Goal: Book appointment/travel/reservation

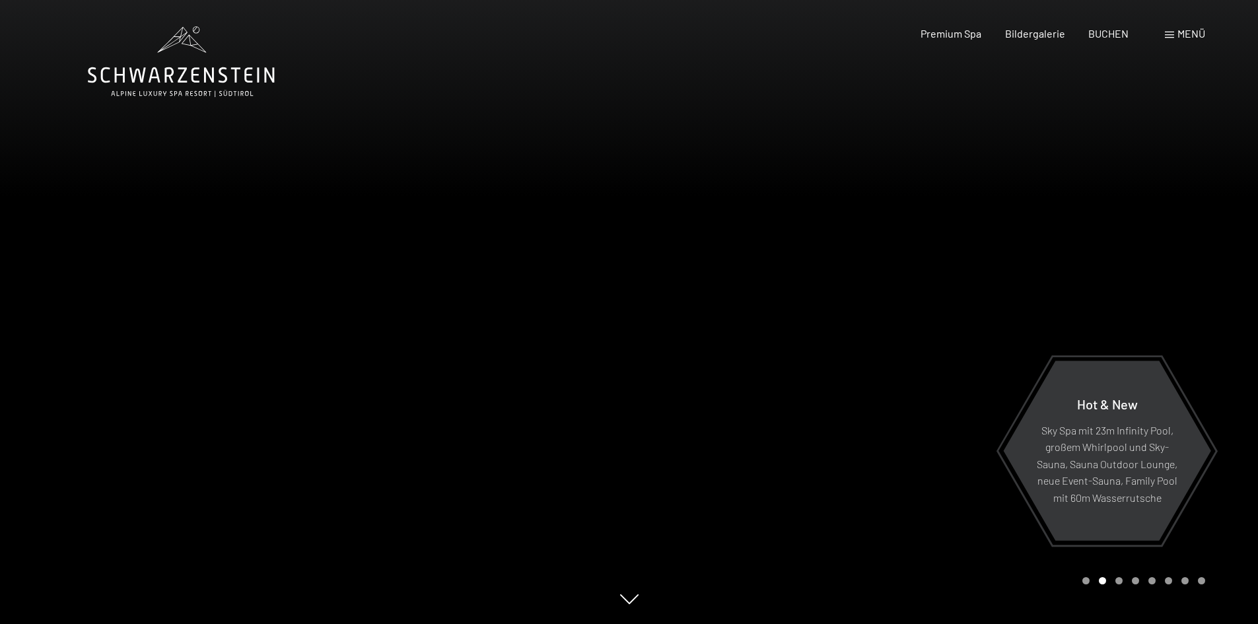
click at [1175, 31] on div "Menü" at bounding box center [1184, 33] width 40 height 15
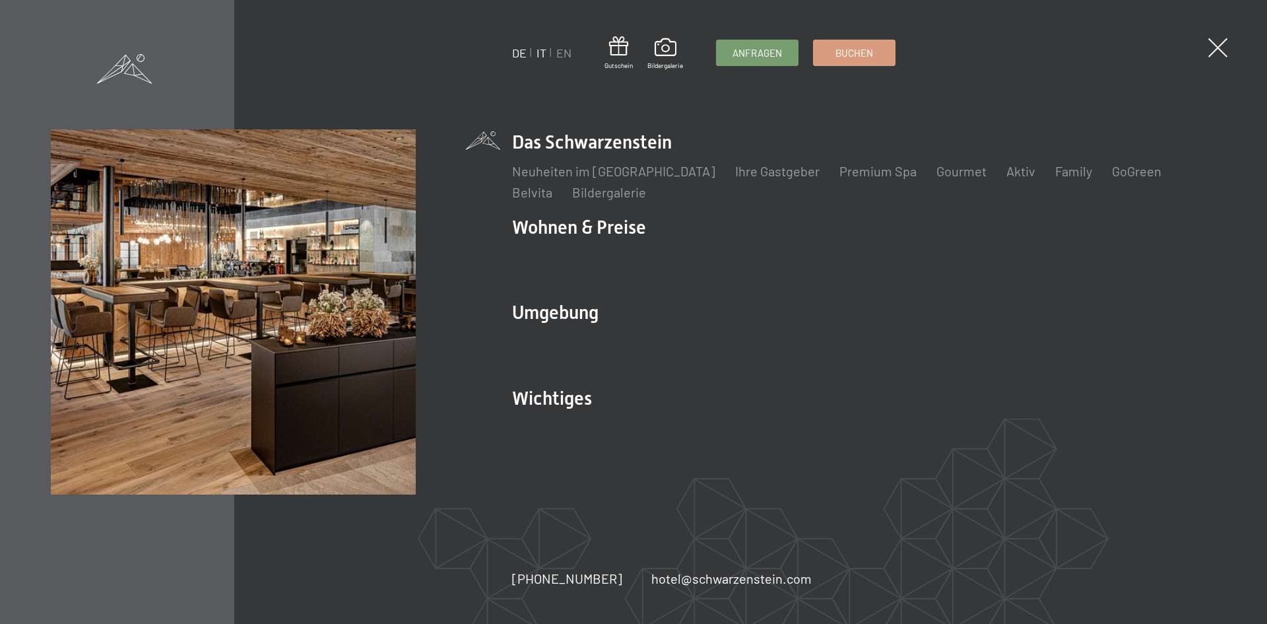
click at [539, 53] on link "IT" at bounding box center [542, 53] width 10 height 15
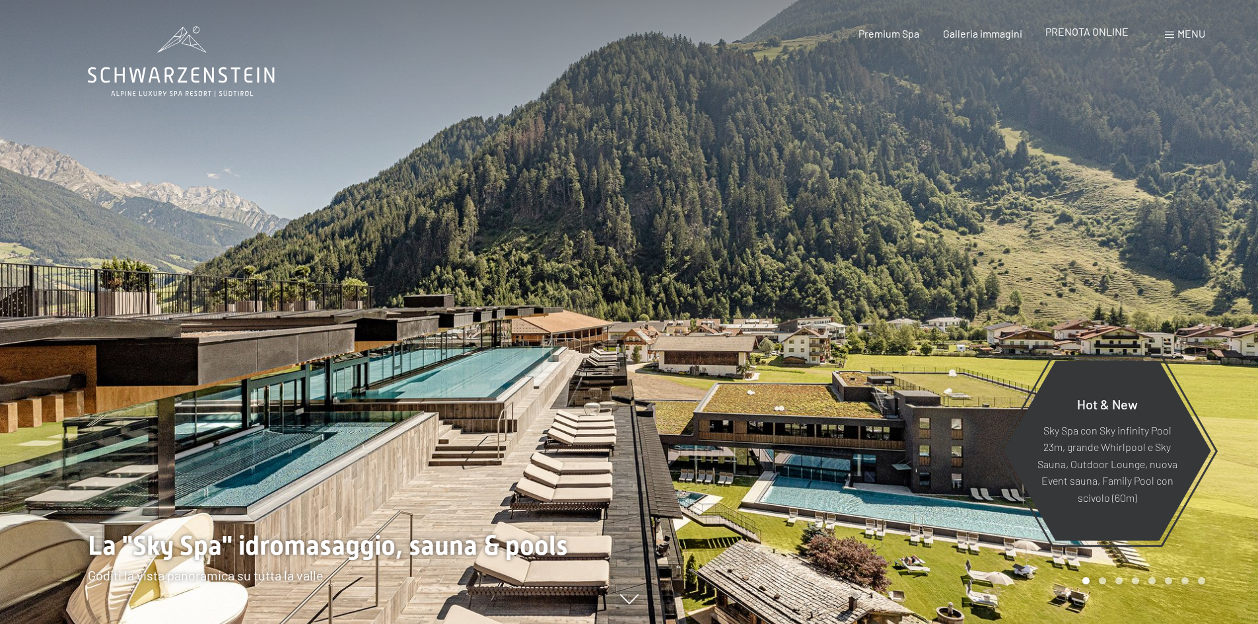
click at [1101, 31] on span "PRENOTA ONLINE" at bounding box center [1086, 31] width 83 height 13
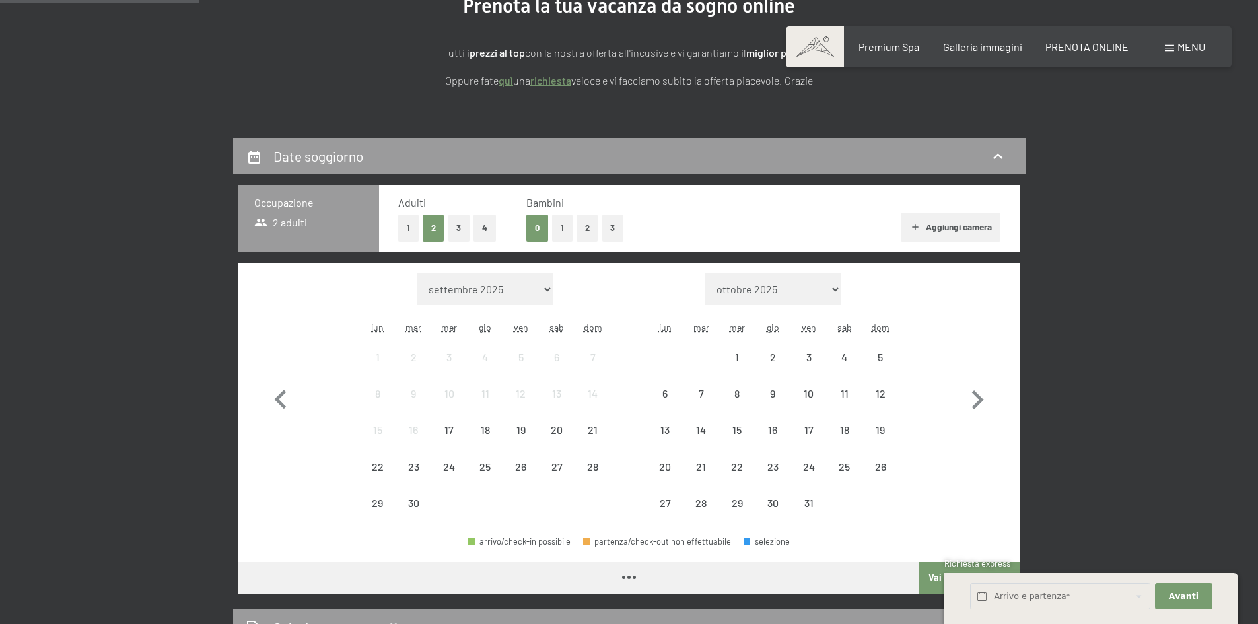
scroll to position [198, 0]
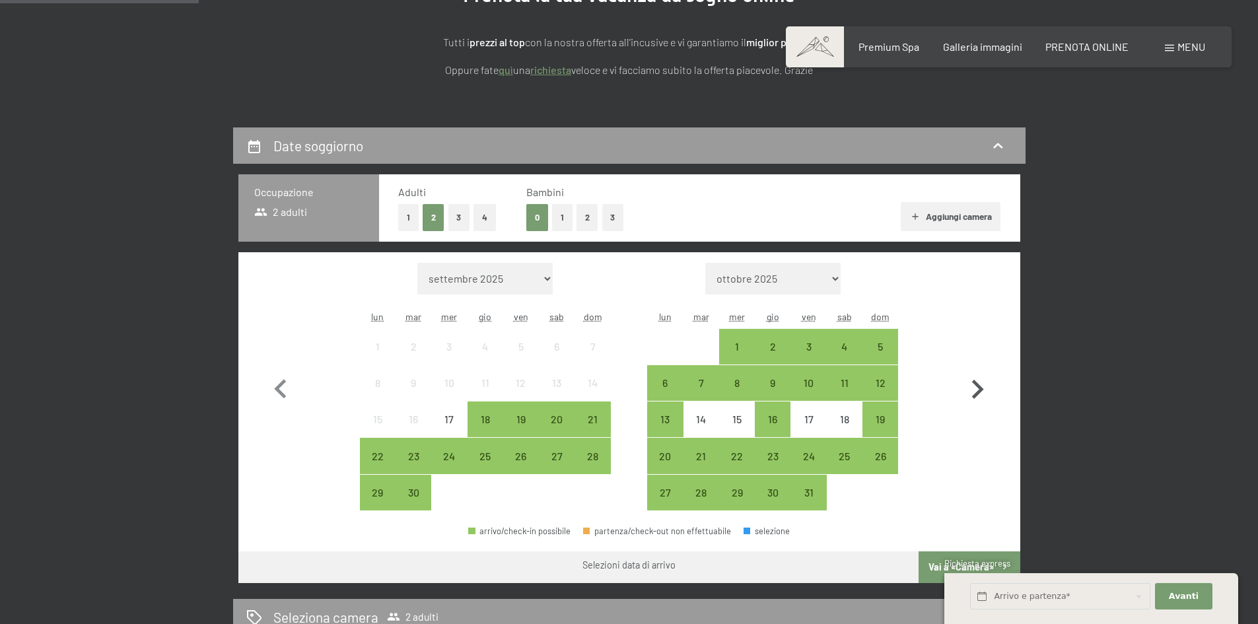
click at [977, 389] on icon "button" at bounding box center [977, 389] width 38 height 38
select select "[DATE]"
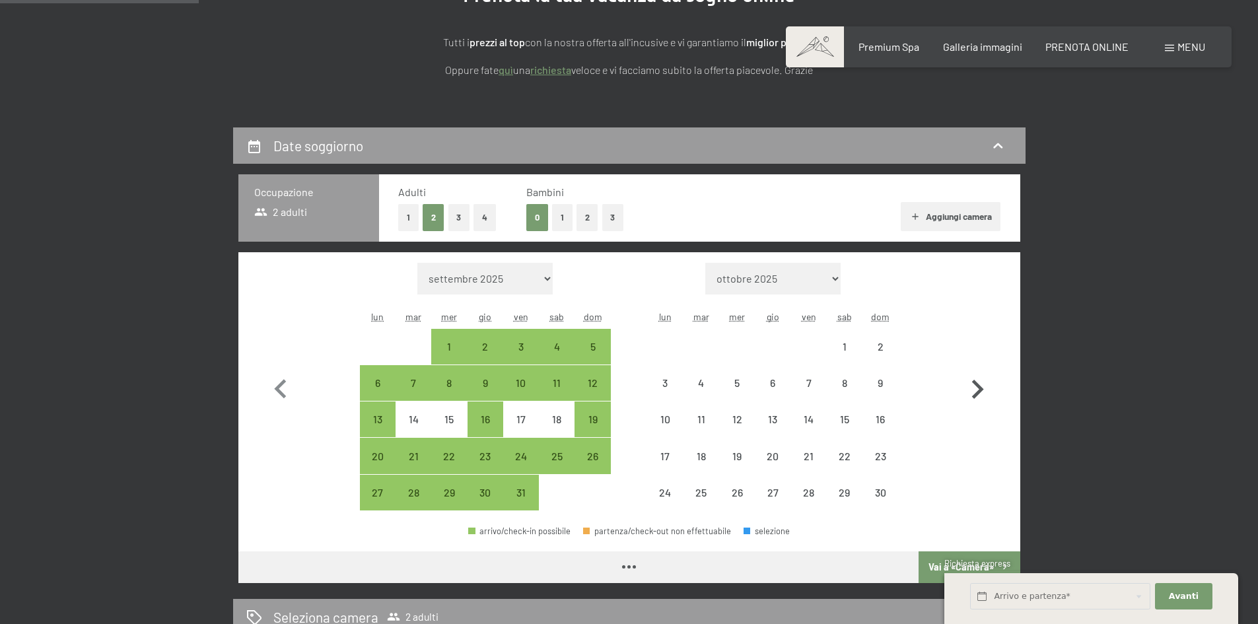
click at [977, 389] on icon "button" at bounding box center [977, 389] width 38 height 38
select select "[DATE]"
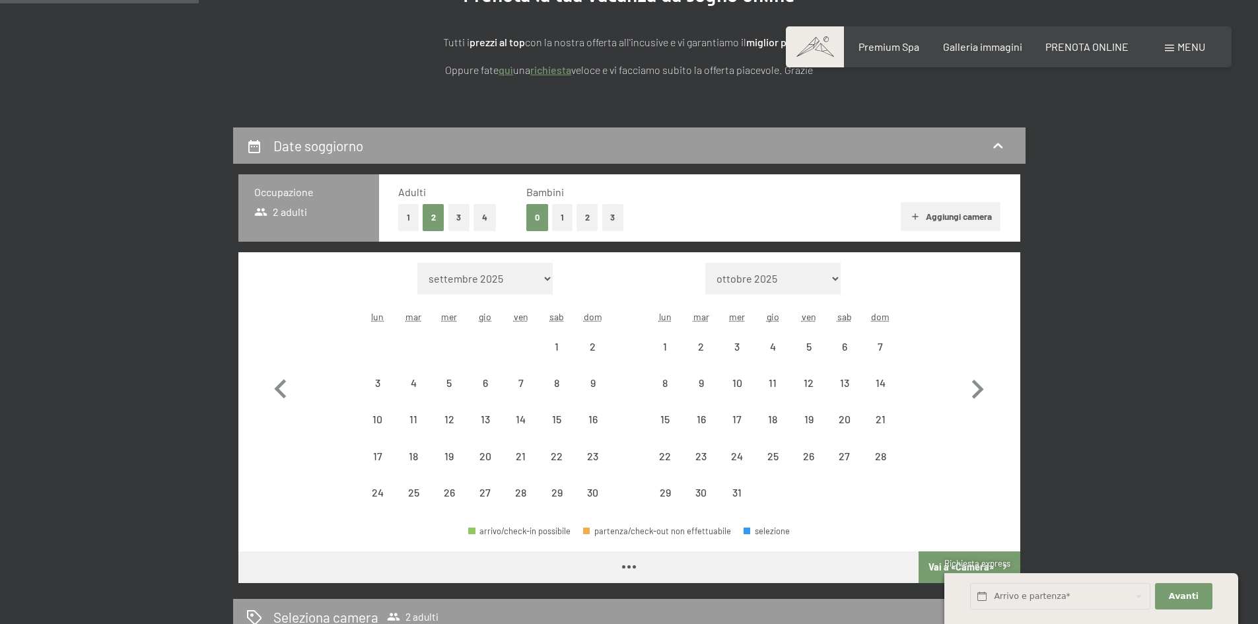
select select "[DATE]"
select select "2025-12-01"
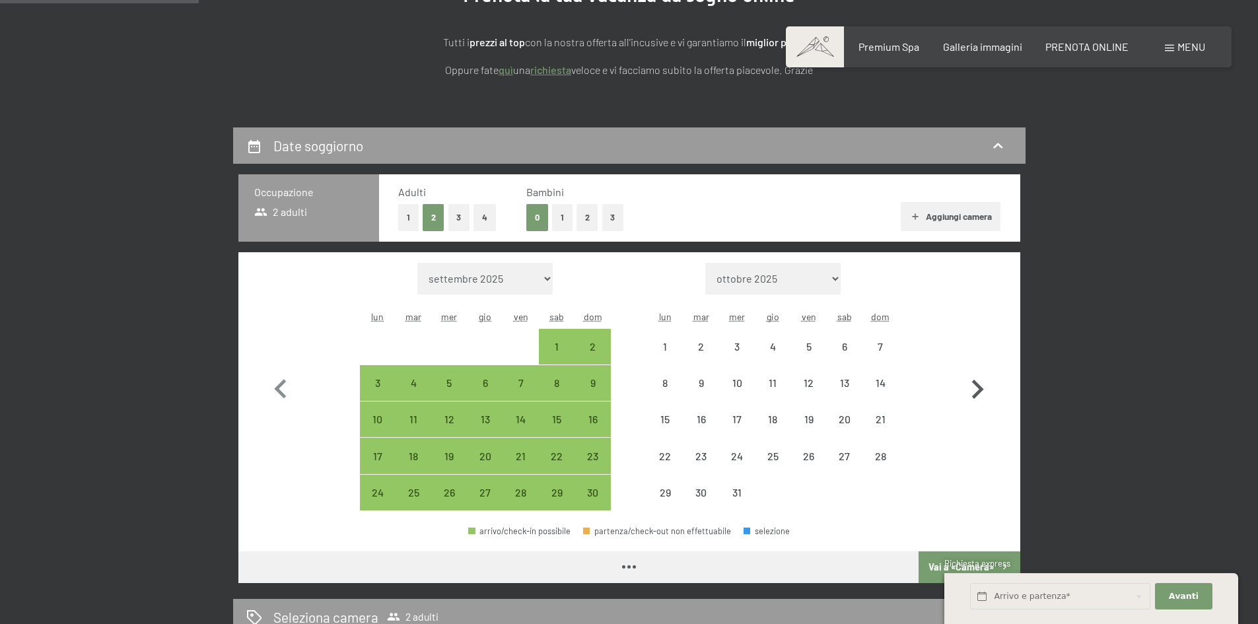
select select "2025-11-01"
select select "2025-12-01"
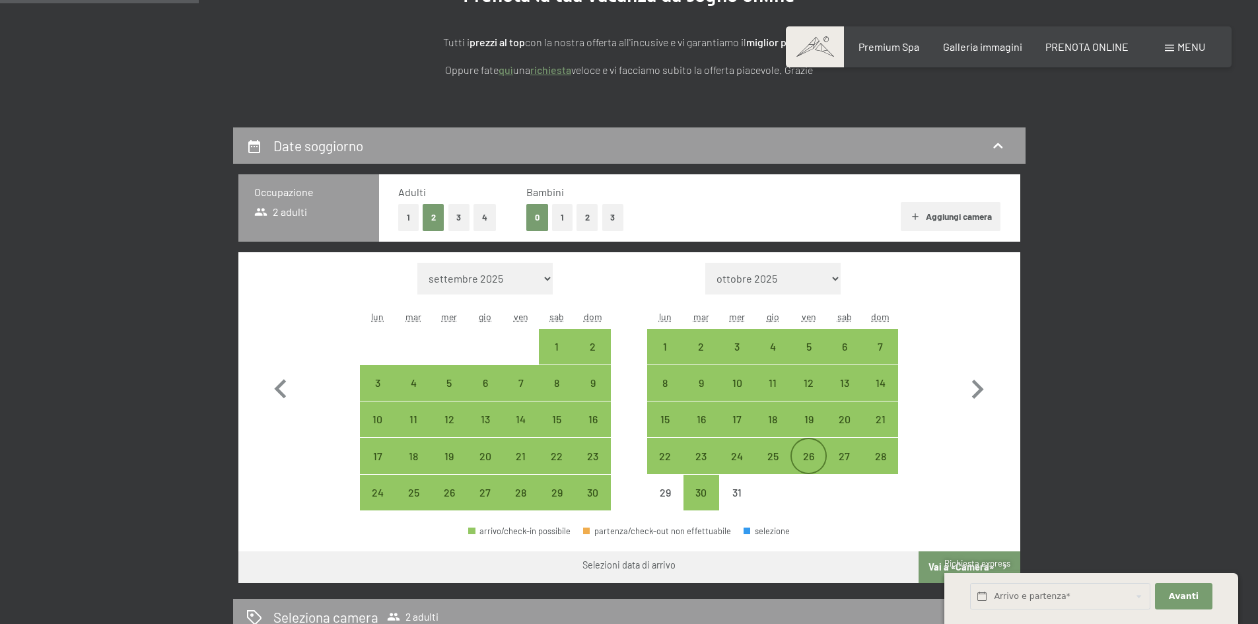
click at [810, 456] on div "26" at bounding box center [808, 467] width 33 height 33
select select "2025-11-01"
select select "2025-12-01"
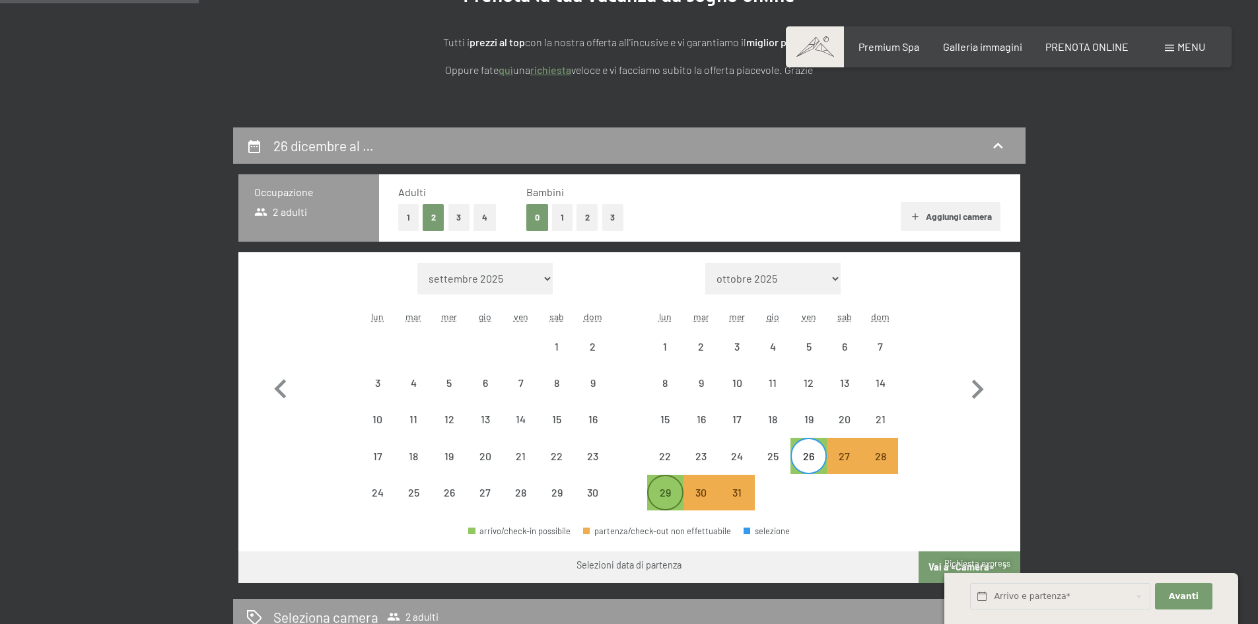
click at [669, 492] on div "29" at bounding box center [664, 503] width 33 height 33
select select "2025-11-01"
select select "2025-12-01"
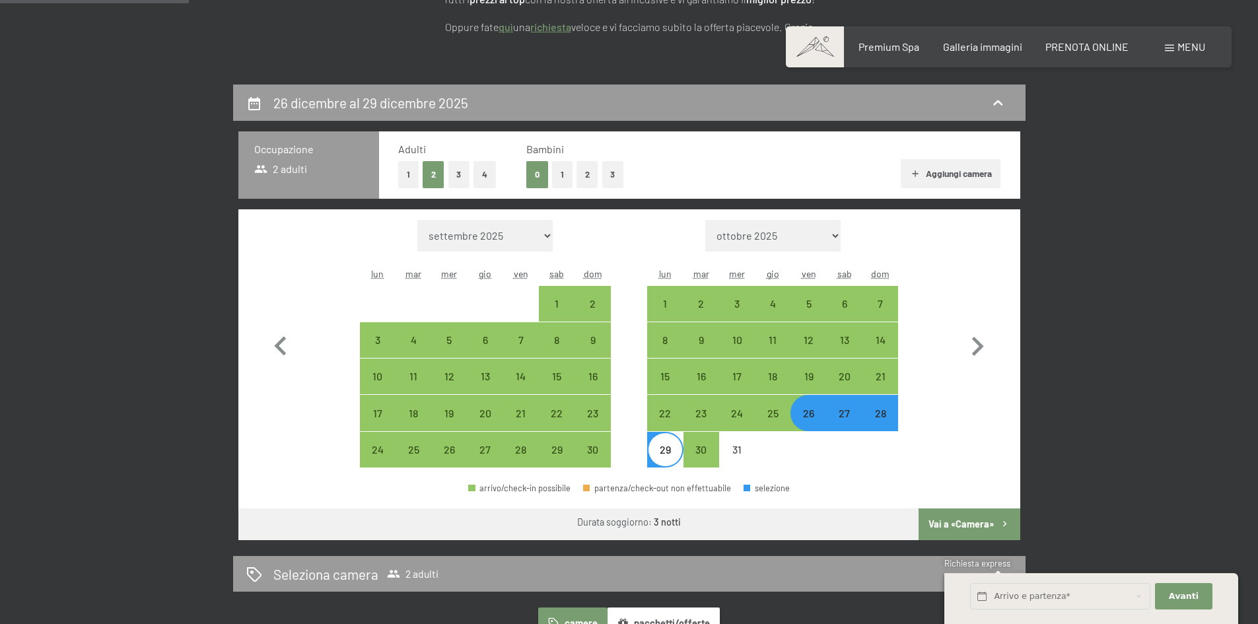
scroll to position [264, 0]
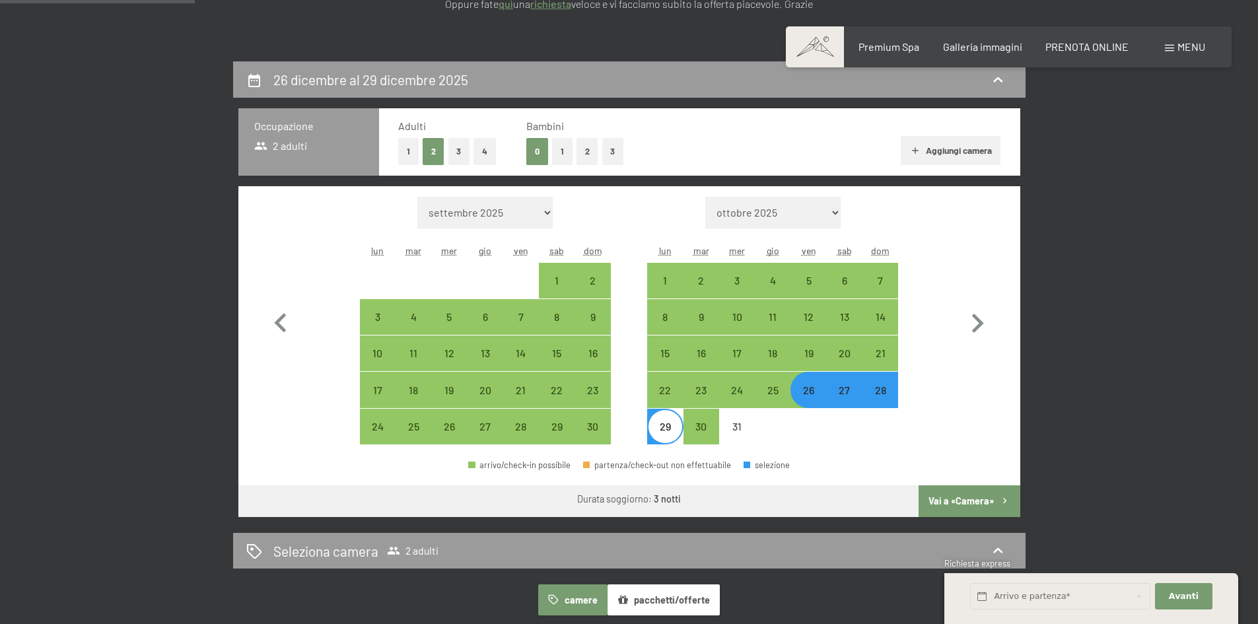
click at [964, 496] on button "Vai a «Camera»" at bounding box center [968, 501] width 101 height 32
select select "2025-11-01"
select select "2025-12-01"
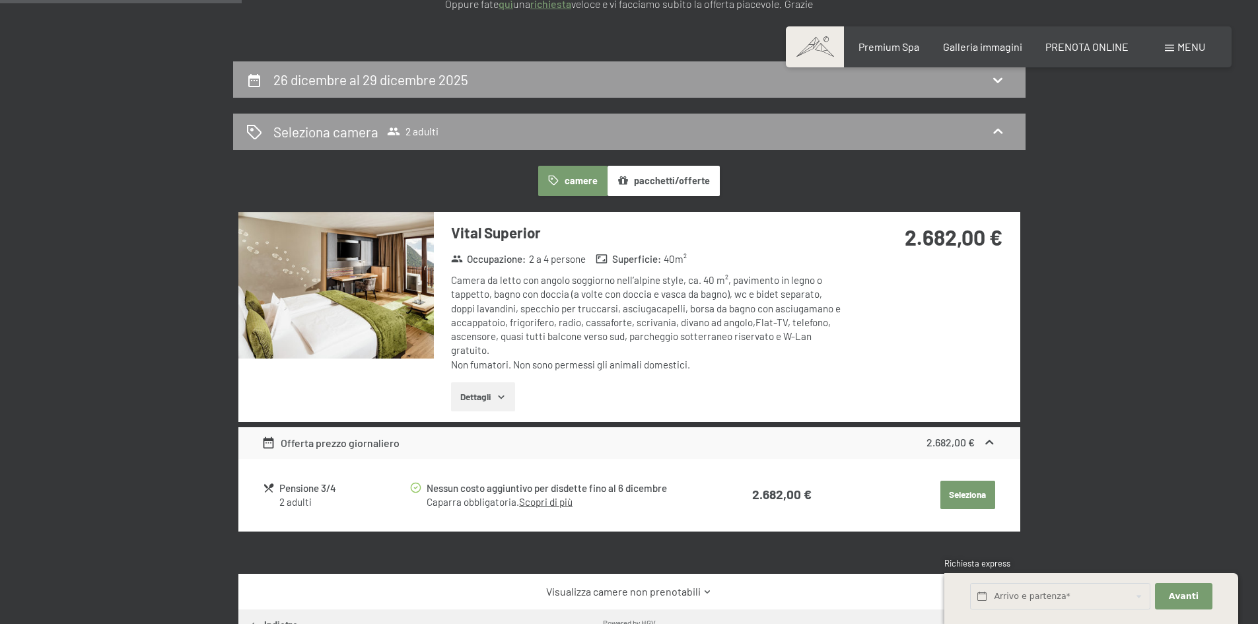
scroll to position [325, 0]
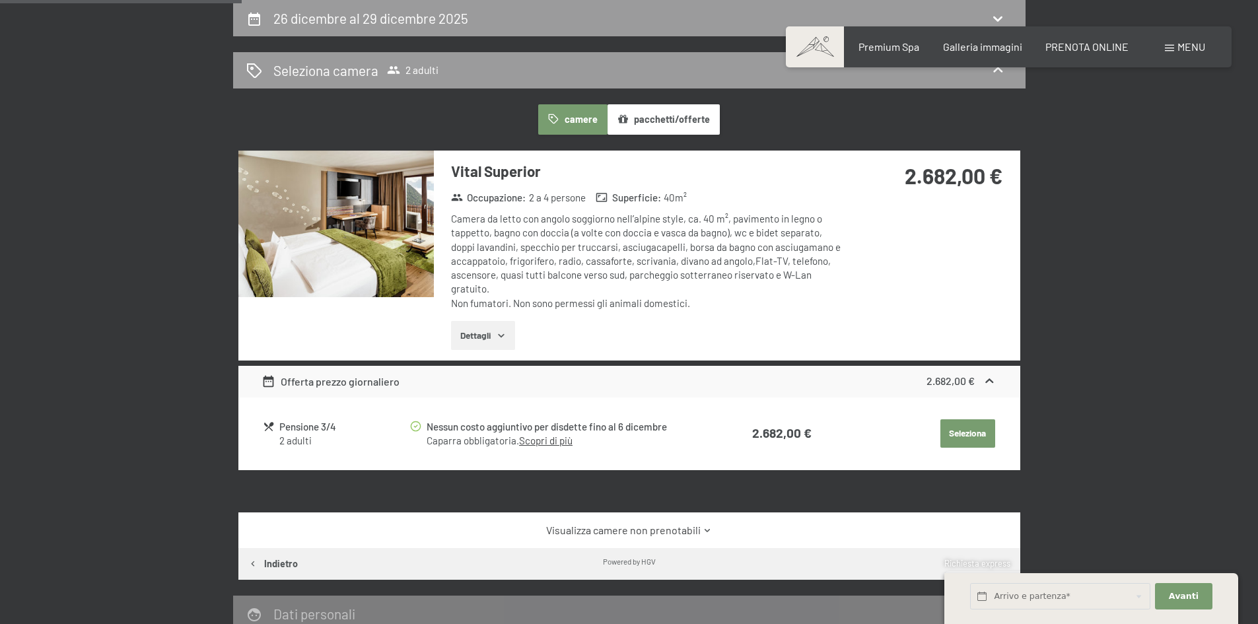
click at [394, 231] on img at bounding box center [335, 224] width 195 height 147
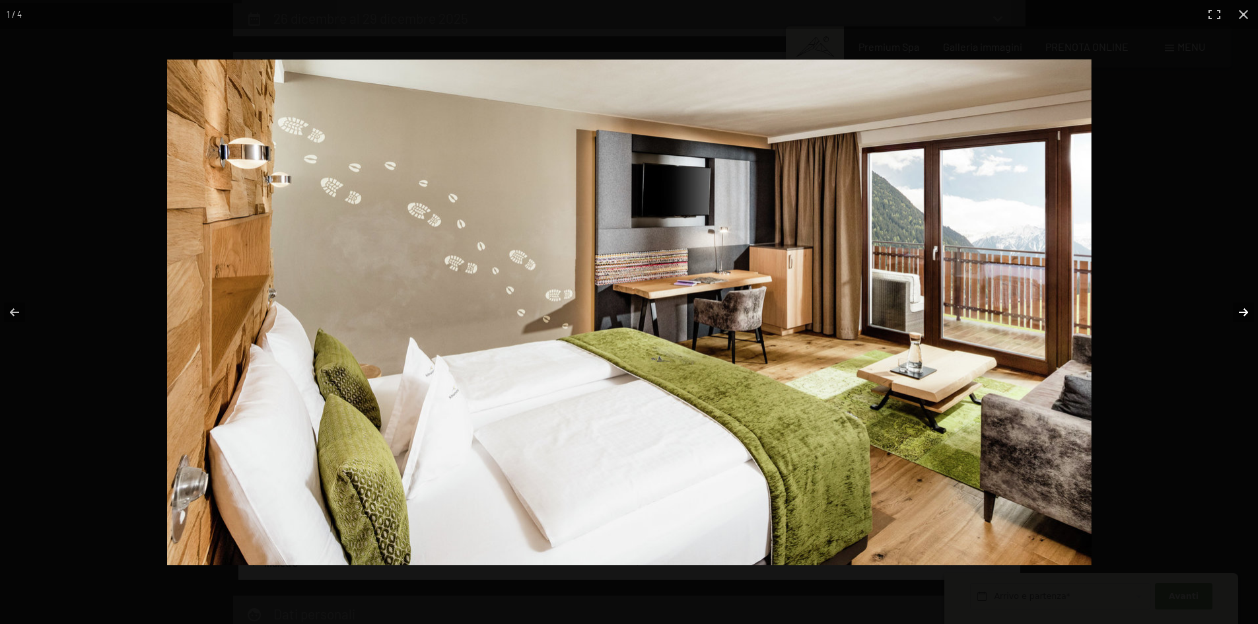
click at [1241, 303] on button "button" at bounding box center [1234, 312] width 46 height 66
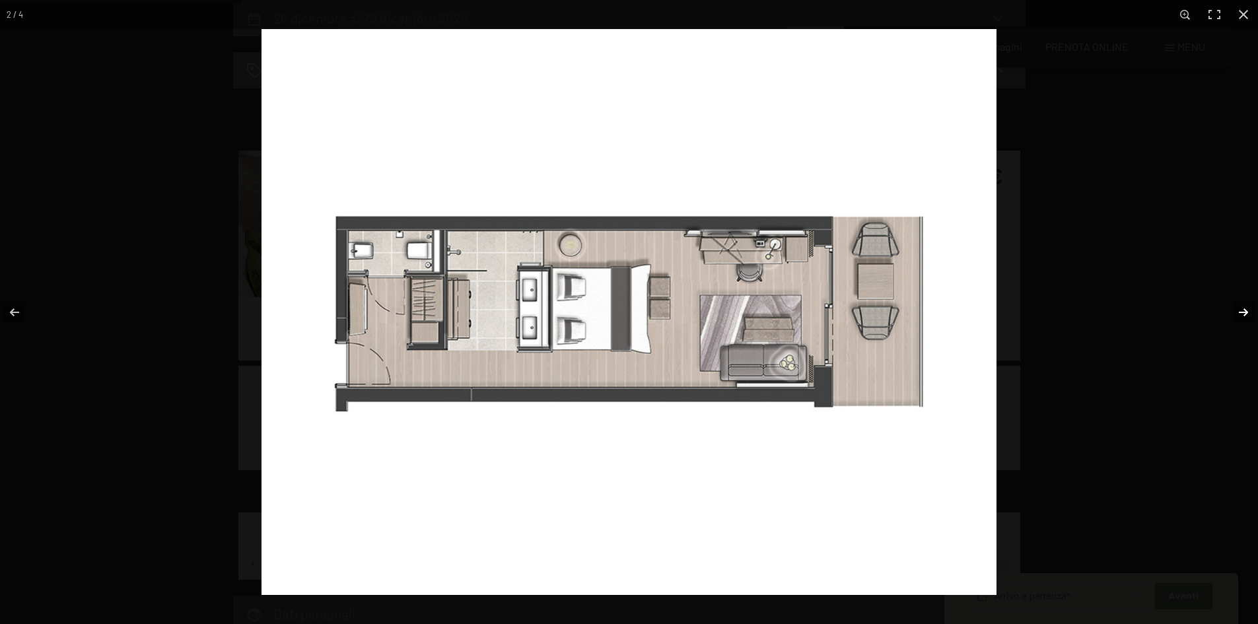
click at [1241, 303] on button "button" at bounding box center [1234, 312] width 46 height 66
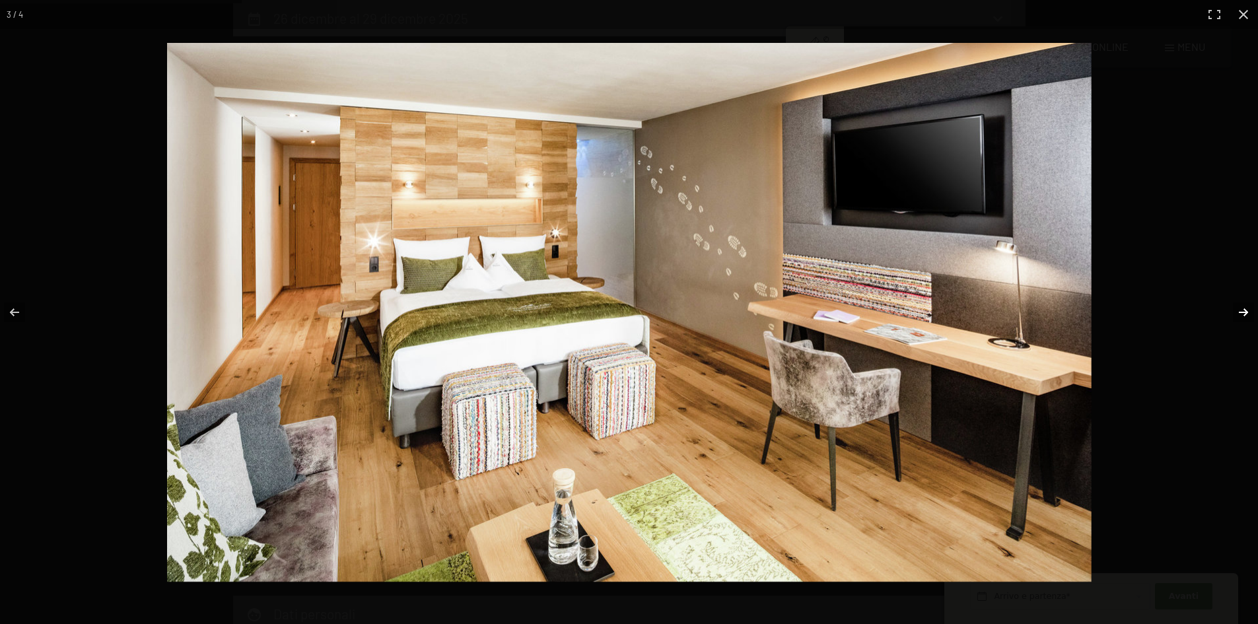
click at [1241, 303] on button "button" at bounding box center [1234, 312] width 46 height 66
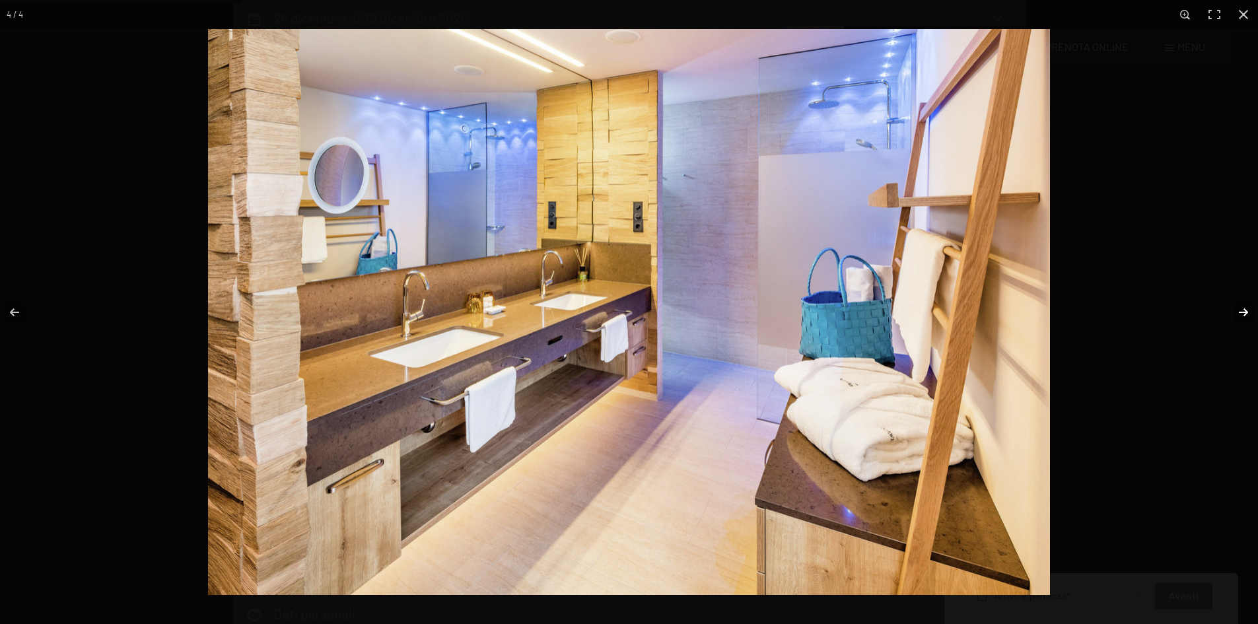
click at [1241, 303] on button "button" at bounding box center [1234, 312] width 46 height 66
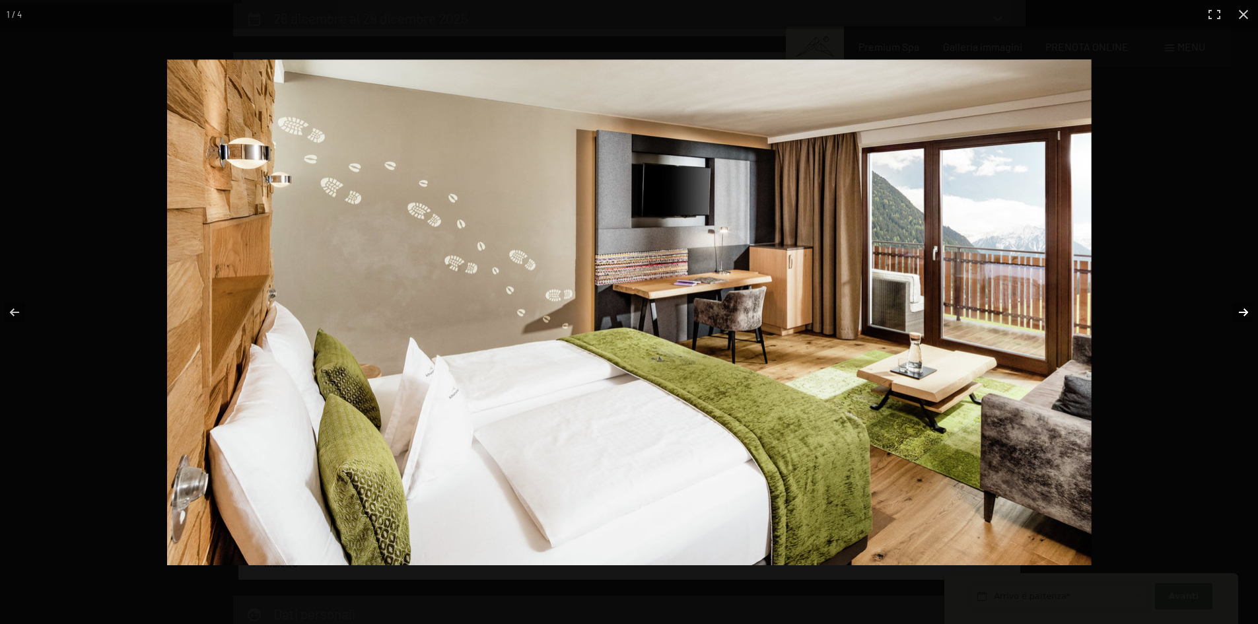
click at [1241, 303] on button "button" at bounding box center [1234, 312] width 46 height 66
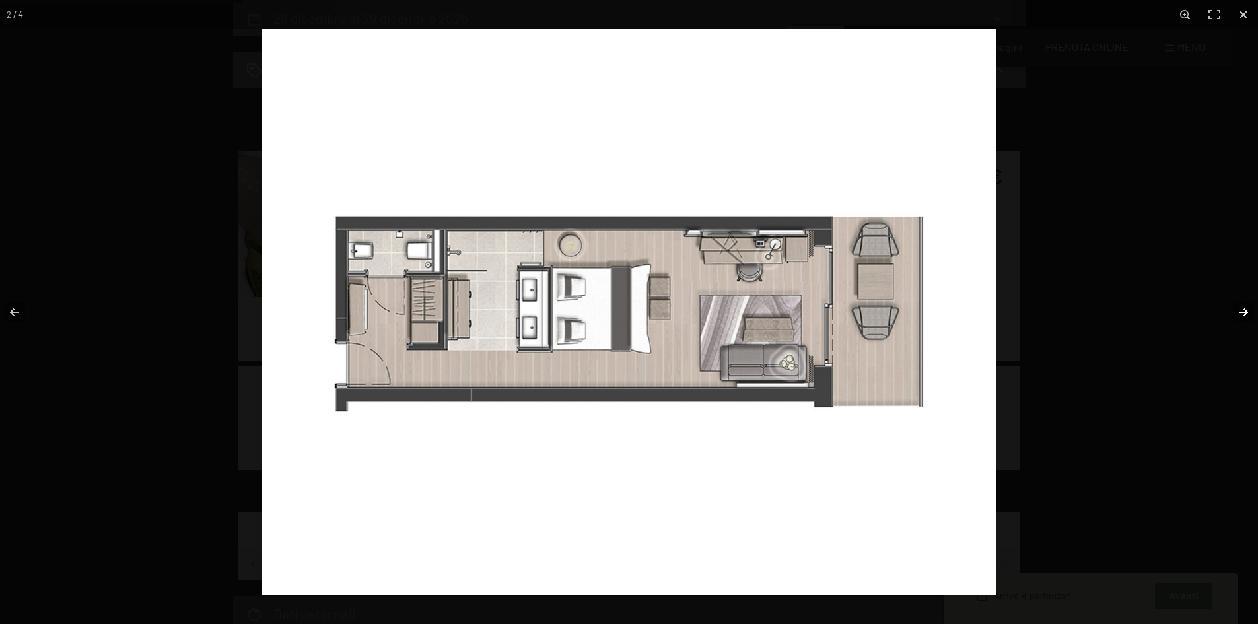
click at [1241, 303] on button "button" at bounding box center [1234, 312] width 46 height 66
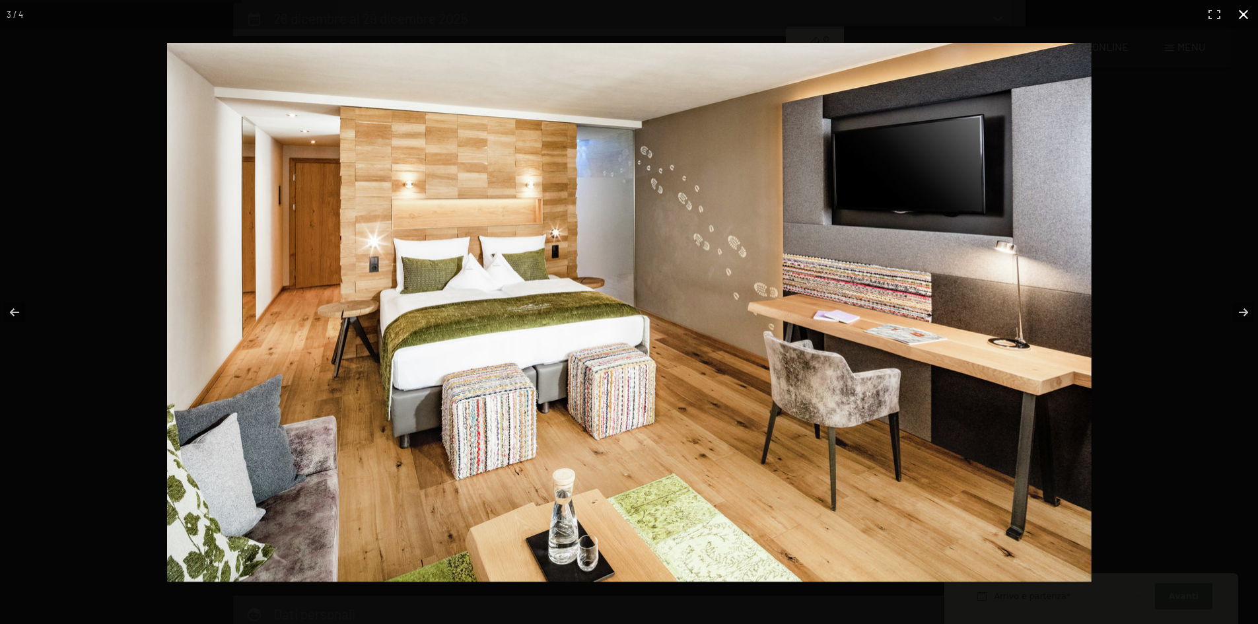
click at [1243, 18] on button "button" at bounding box center [1243, 14] width 29 height 29
